Goal: Task Accomplishment & Management: Complete application form

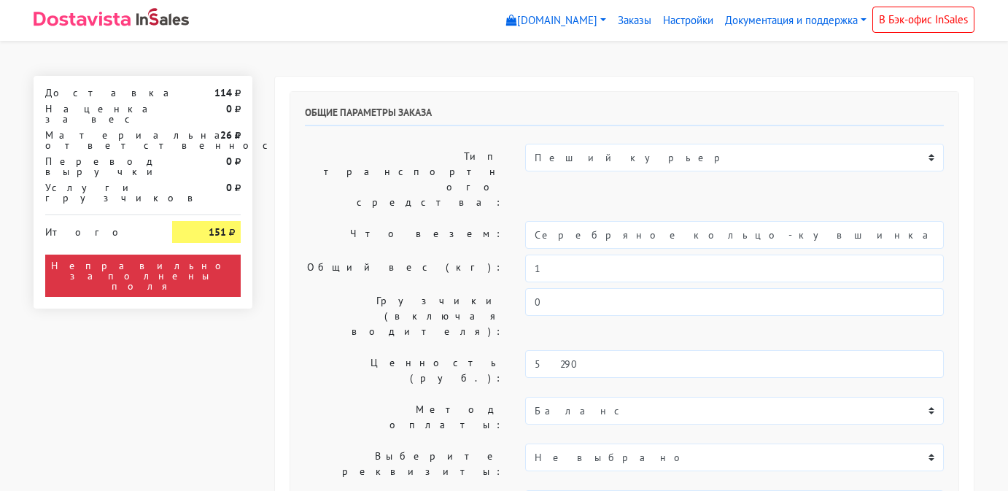
select select "11:00"
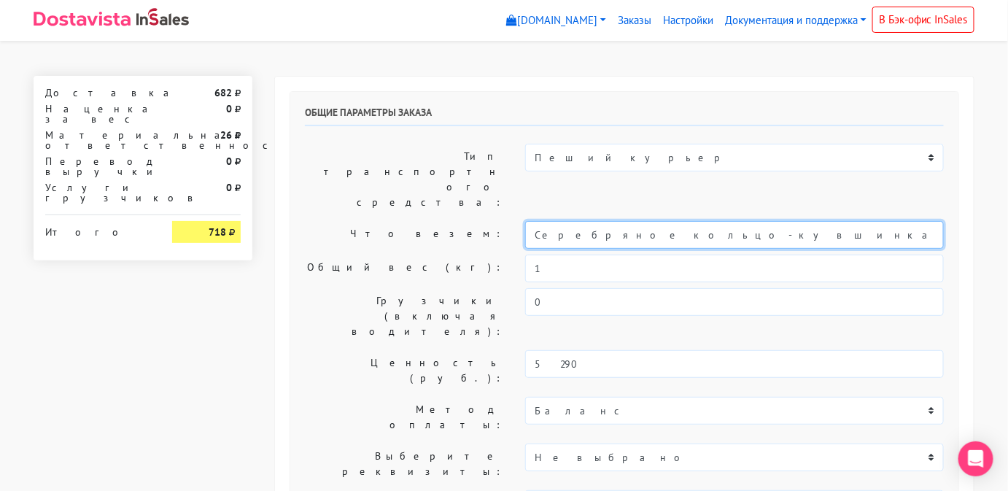
click at [902, 221] on input "Серебряное кольцо-кувшинка «Васюганские болота» с горным хрусталем (18,5)" at bounding box center [734, 235] width 418 height 28
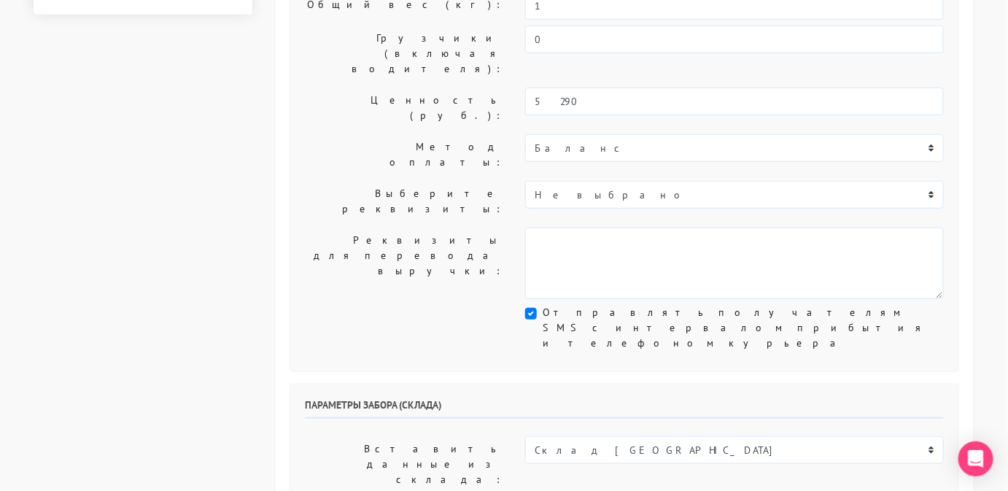
scroll to position [289, 0]
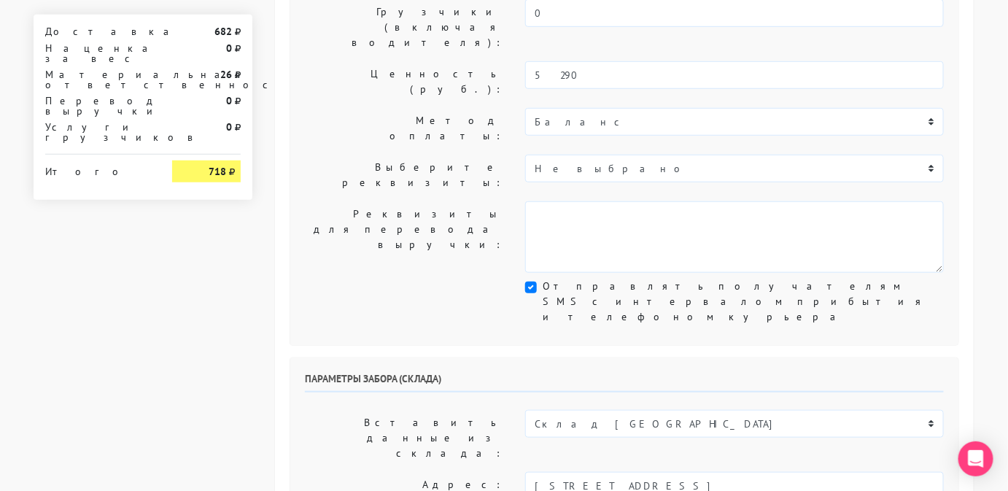
select select "12:00"
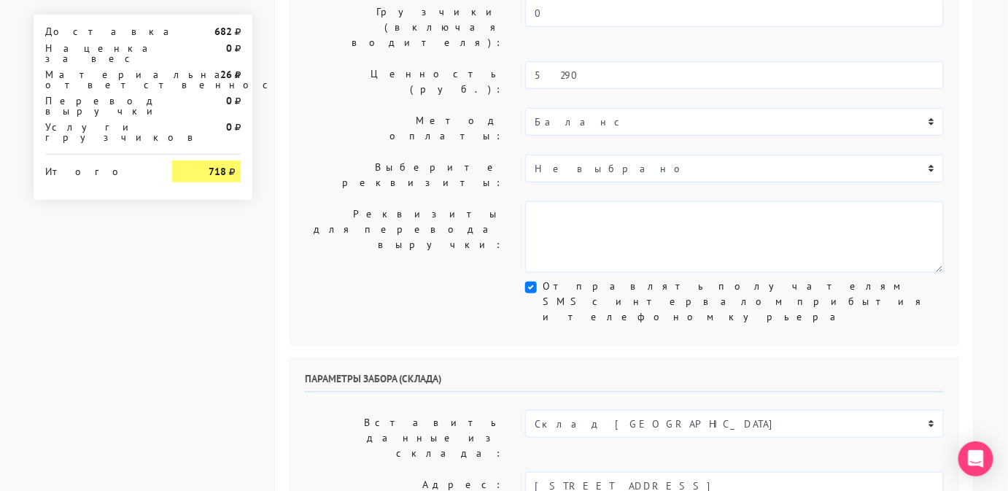
scroll to position [365, 0]
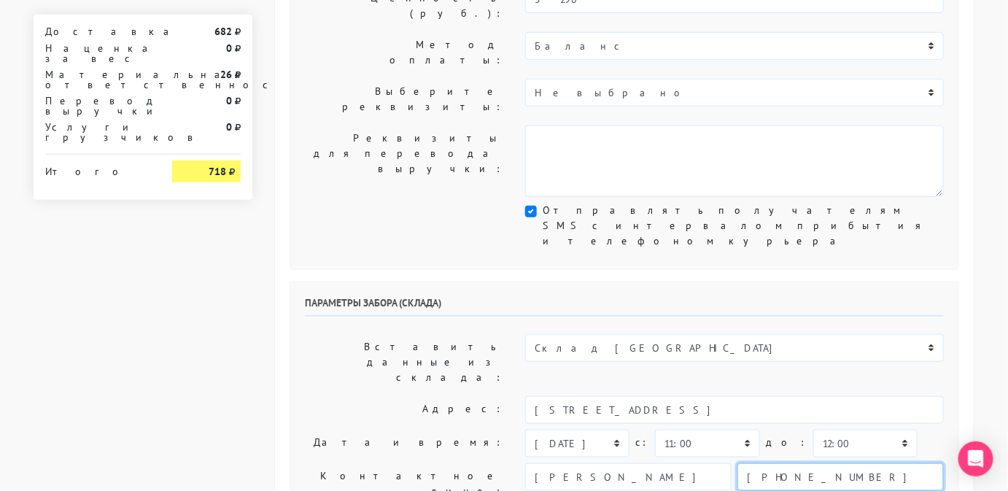
drag, startPoint x: 840, startPoint y: 298, endPoint x: 640, endPoint y: 336, distance: 203.3
click at [640, 336] on div "Параметры забора (склада) Вставить данные из склада: Склад Москва Склад [GEOGRA…" at bounding box center [624, 465] width 668 height 366
click at [758, 463] on input "text" at bounding box center [840, 477] width 206 height 28
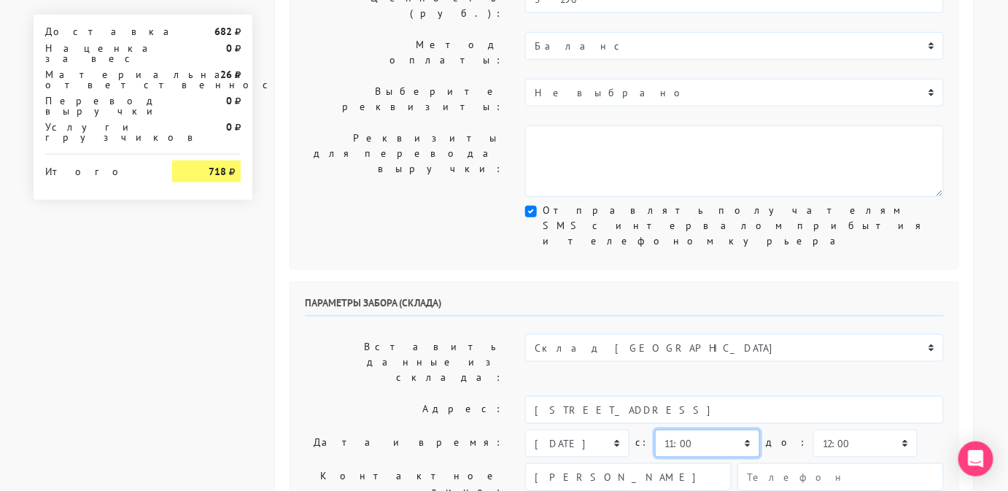
click at [671, 429] on select "00:00 00:30 01:00 01:30 02:00 02:30 03:00 03:30 04:00 04:30 05:00 05:30 06:00 0…" at bounding box center [707, 443] width 104 height 28
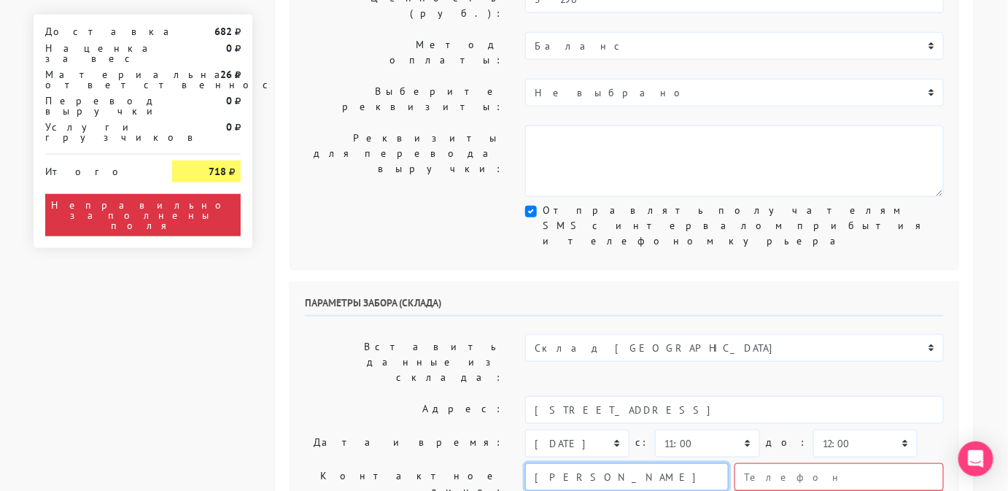
click at [669, 463] on input "[PERSON_NAME]" at bounding box center [626, 477] width 203 height 28
type input "С"
type input "менеджер"
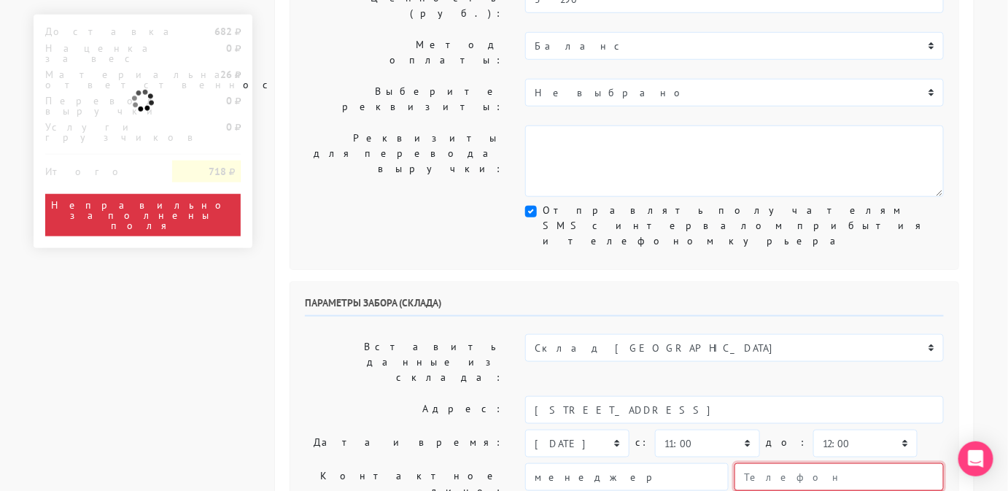
click at [809, 463] on input "text" at bounding box center [838, 477] width 209 height 28
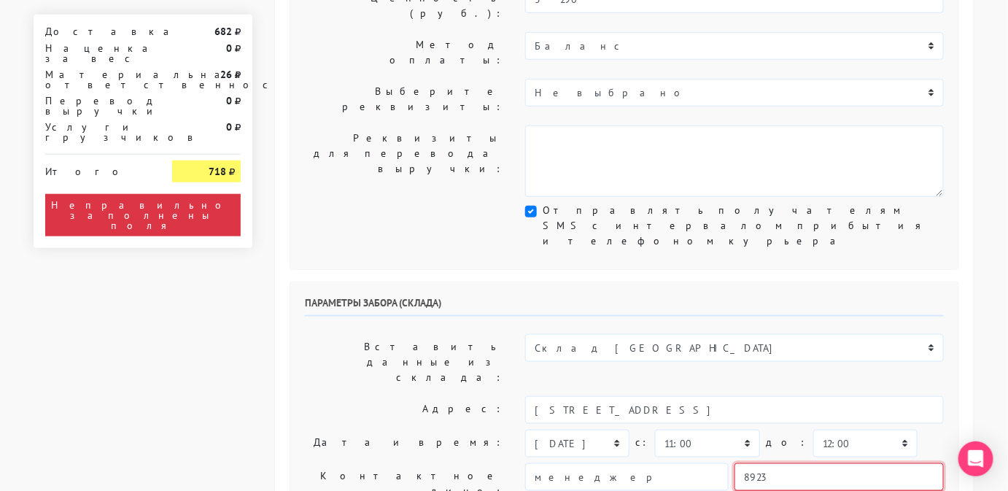
type input "9234443831"
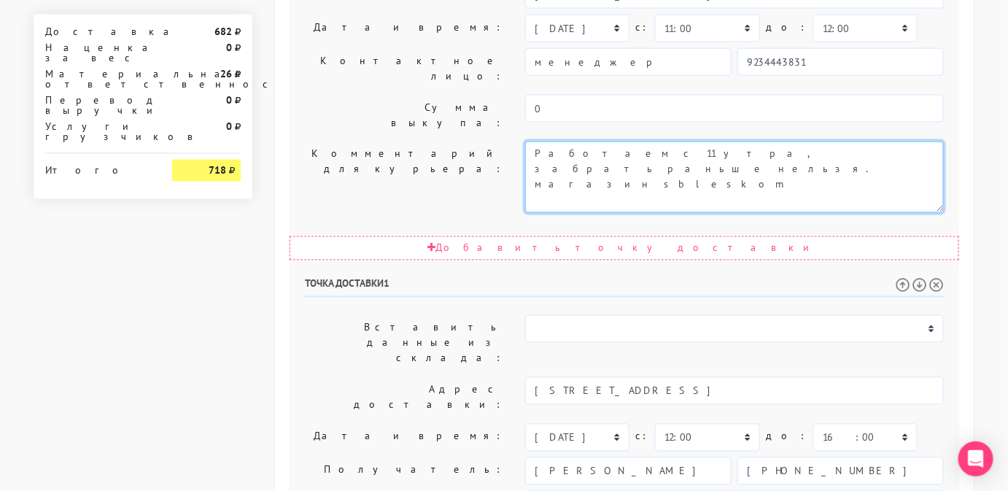
scroll to position [849, 0]
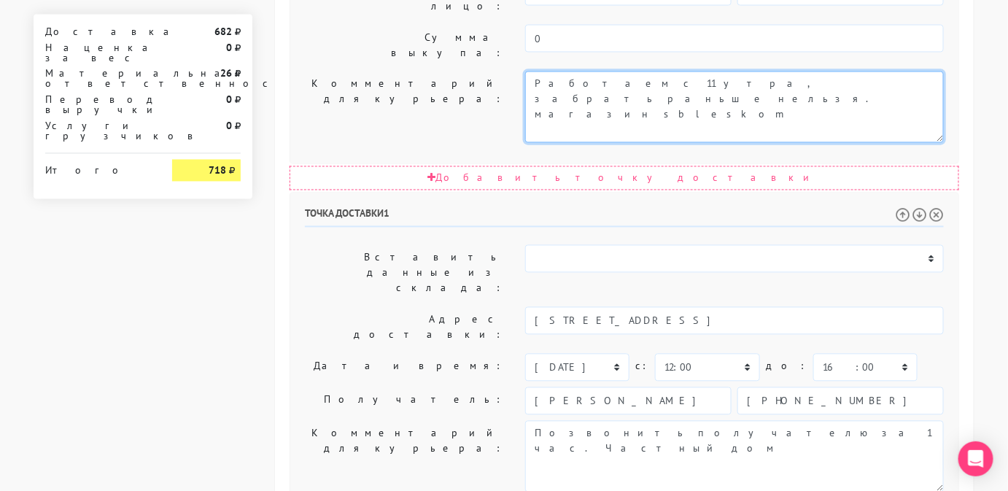
type textarea "Работаем с 11 утра, забрать раньше нельзя. магазин sbleskom"
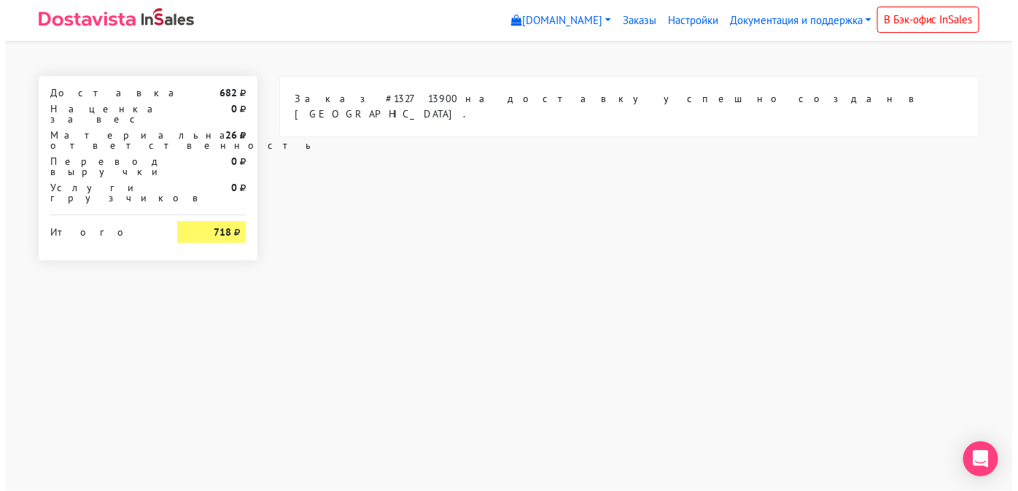
scroll to position [0, 0]
